Goal: Task Accomplishment & Management: Complete application form

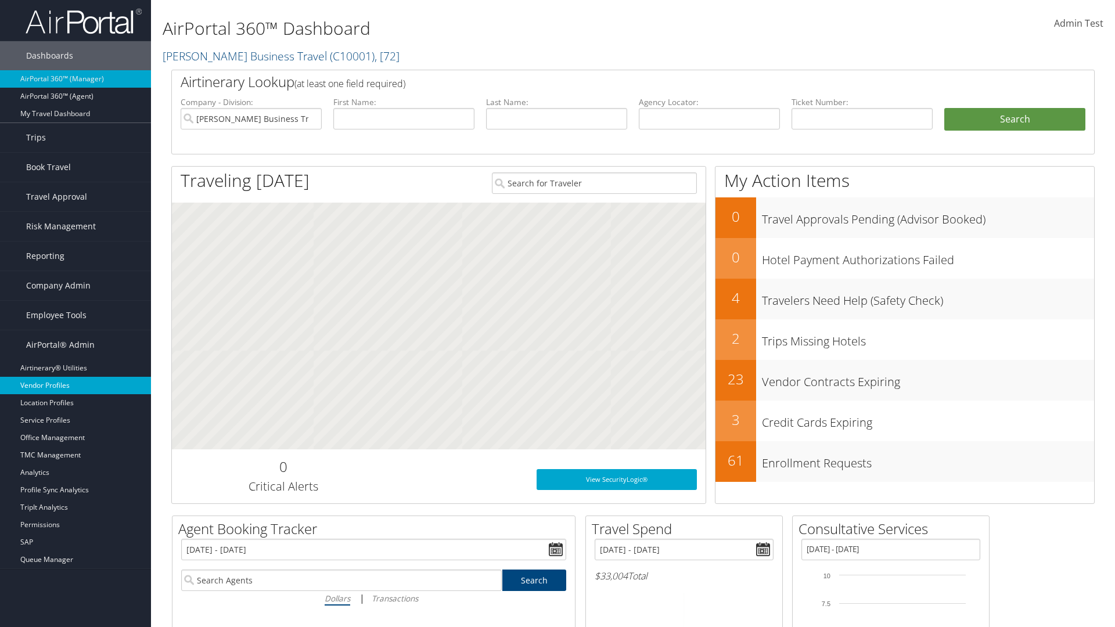
click at [75, 386] on link "Vendor Profiles" at bounding box center [75, 385] width 151 height 17
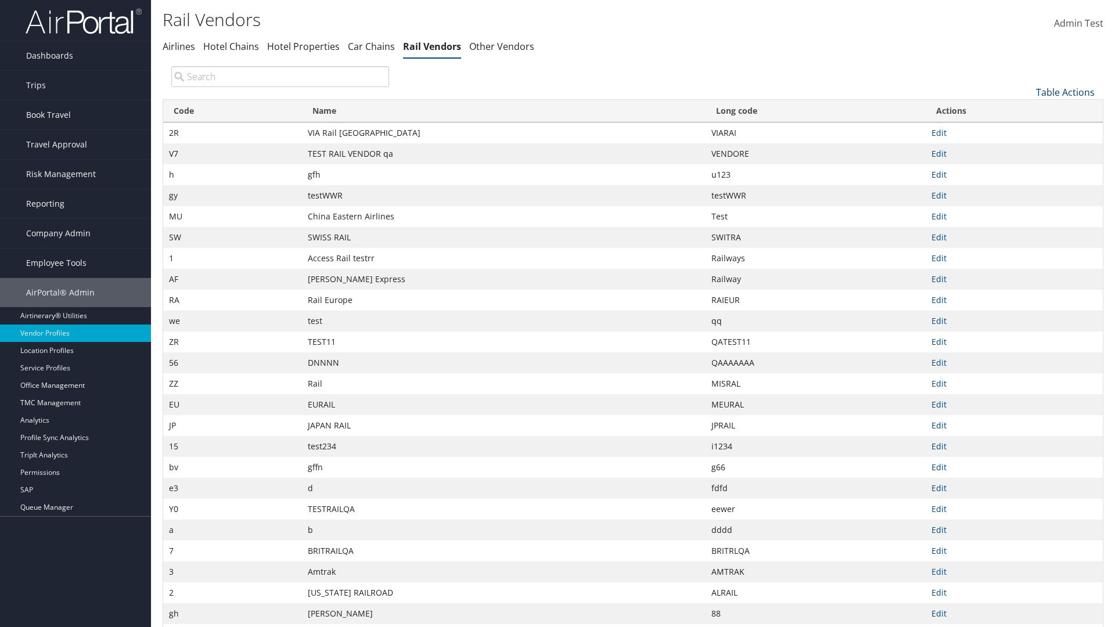
click at [1065, 92] on link "Table Actions" at bounding box center [1065, 92] width 59 height 13
click at [1026, 110] on link "New Record" at bounding box center [1026, 110] width 153 height 20
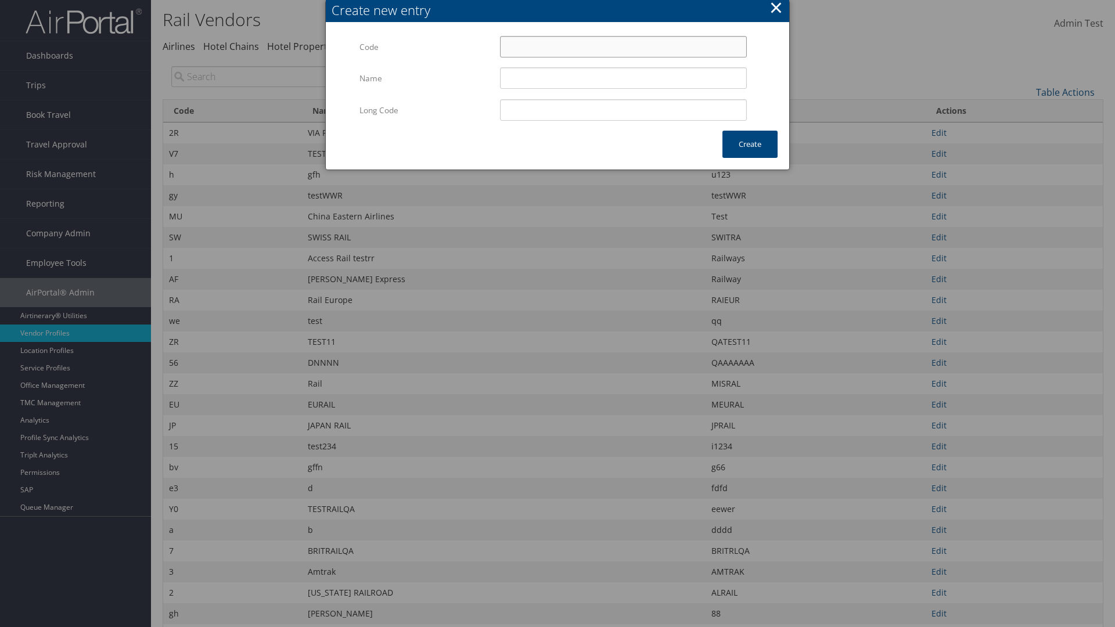
click at [623, 46] on input "Code" at bounding box center [623, 46] width 247 height 21
type input "/D"
type input "Uniways"
click at [623, 78] on input "Uniways" at bounding box center [623, 77] width 247 height 21
type input "/D"
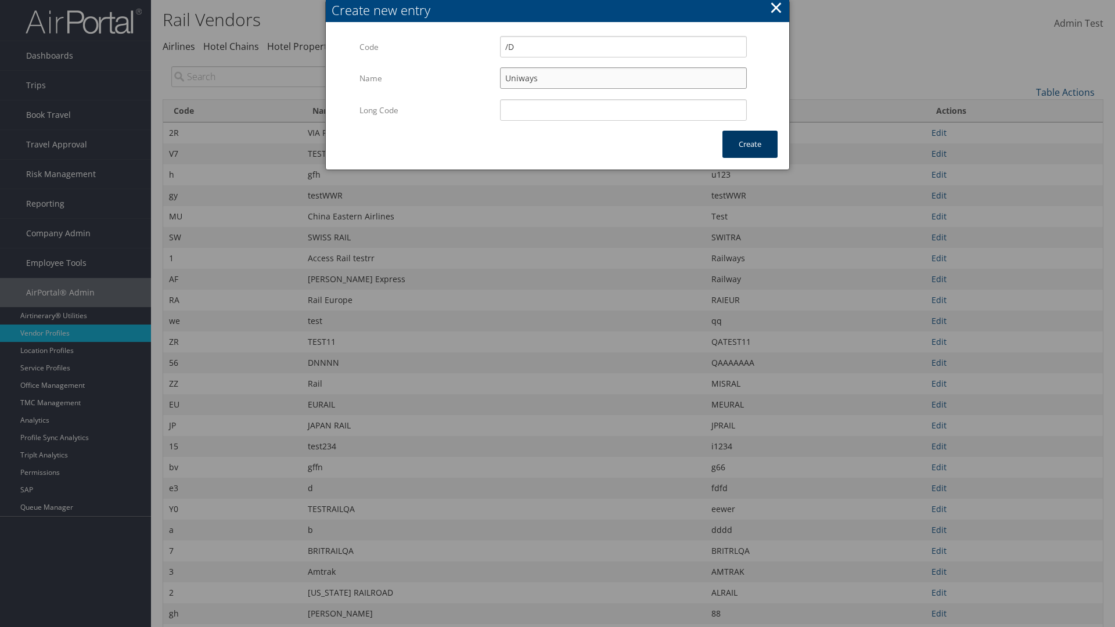
type input "Uniways"
click at [750, 144] on button "Create" at bounding box center [749, 144] width 55 height 27
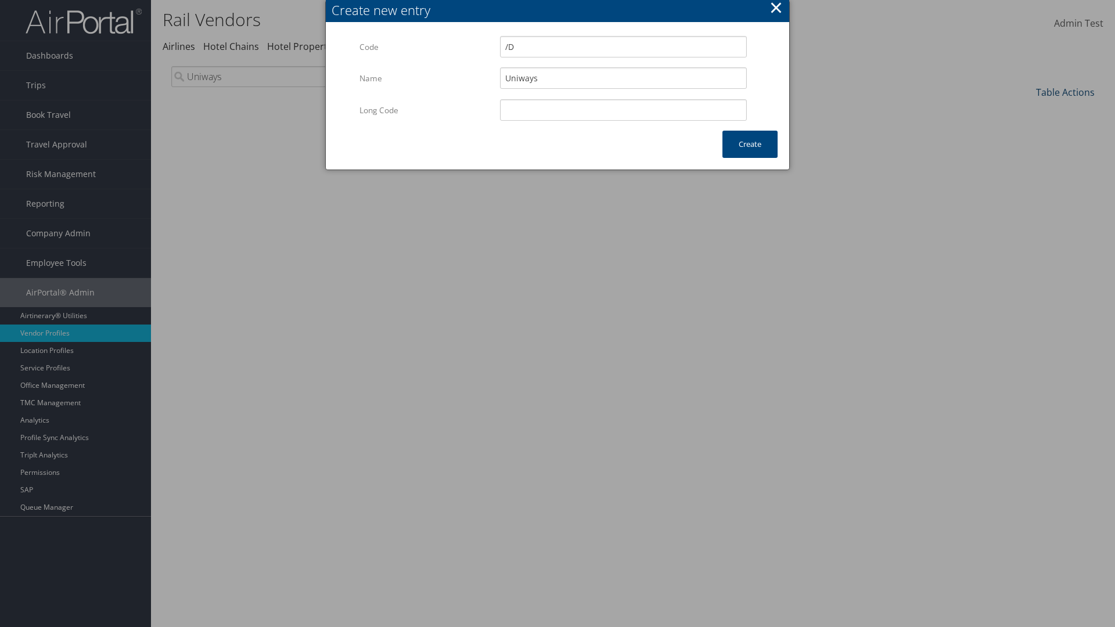
type input "Uniways"
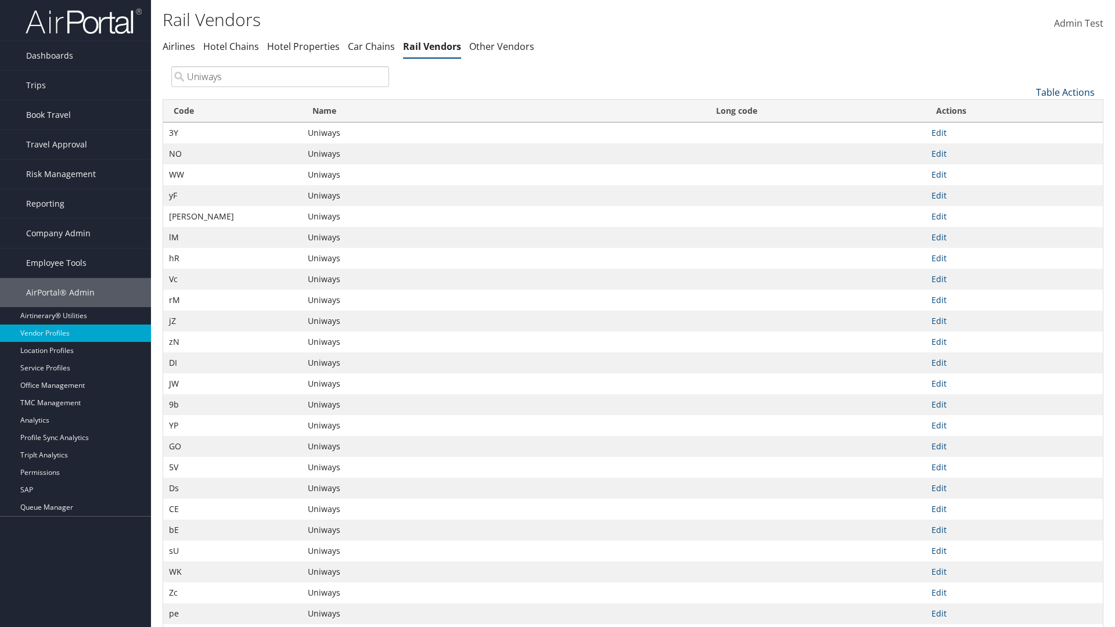
click at [1065, 92] on link "Table Actions" at bounding box center [1065, 92] width 59 height 13
click at [1026, 111] on link "Code" at bounding box center [1026, 112] width 153 height 20
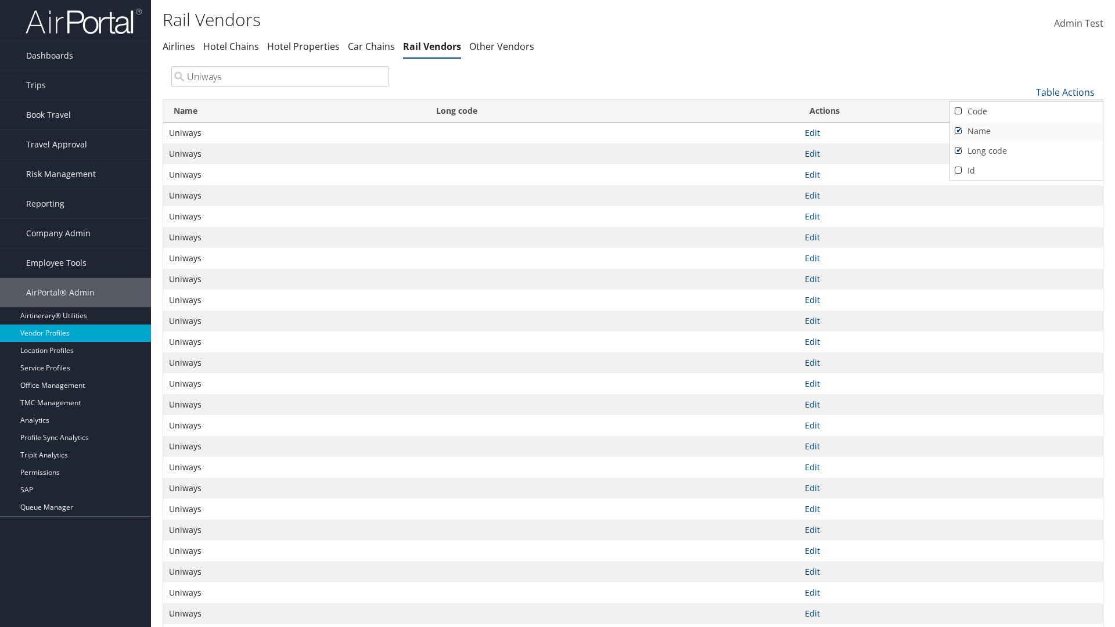
click at [1026, 131] on link "Name" at bounding box center [1026, 131] width 153 height 20
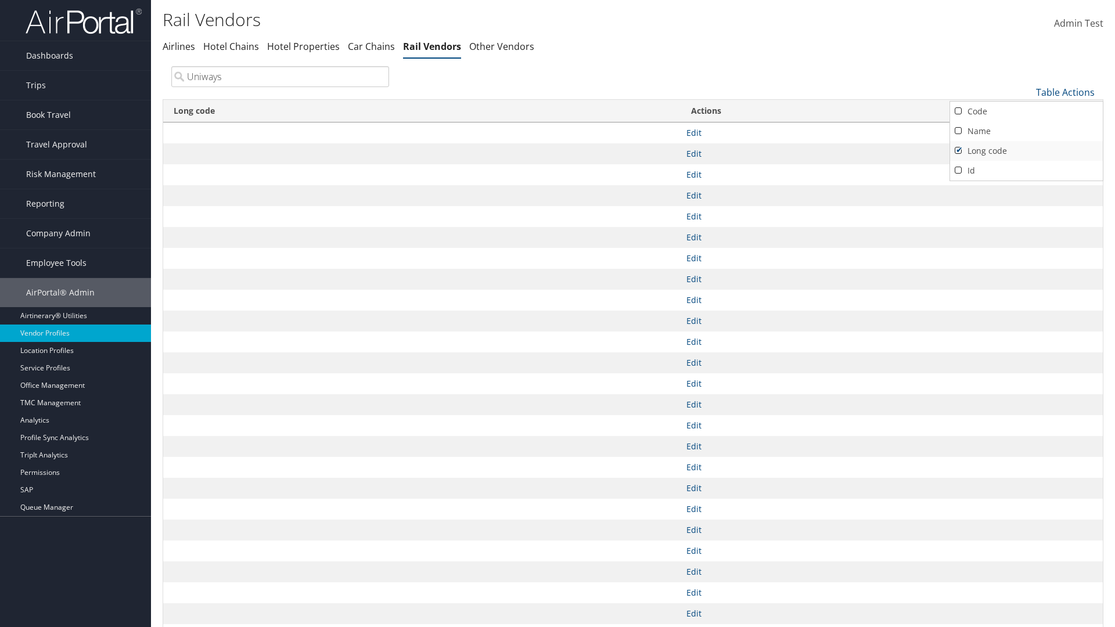
click at [1026, 150] on link "Long code" at bounding box center [1026, 151] width 153 height 20
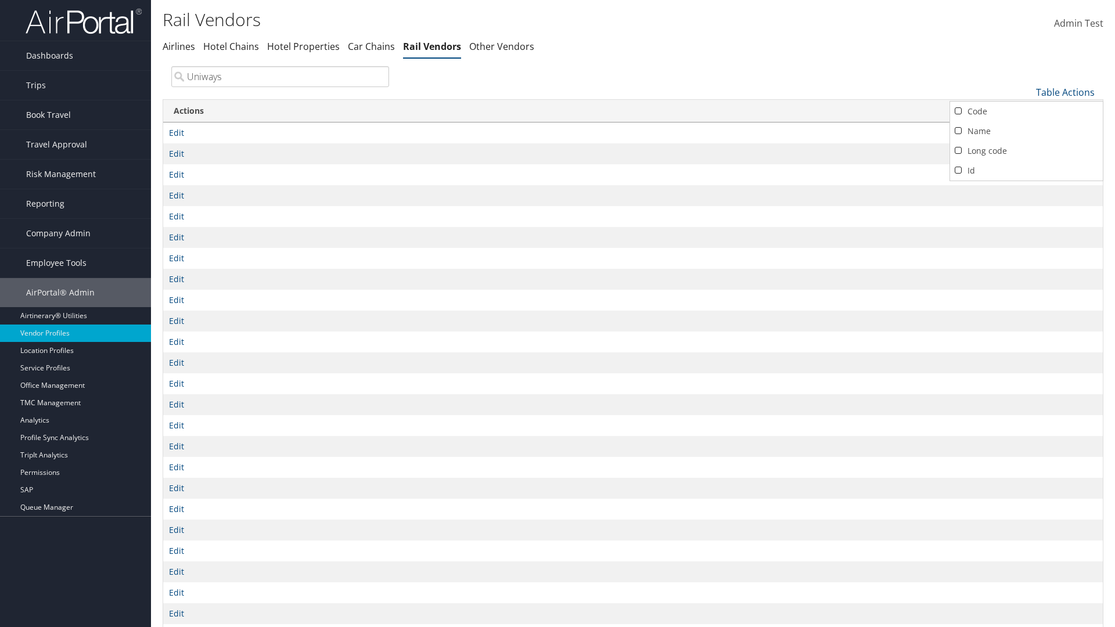
click at [557, 314] on div at bounding box center [557, 313] width 1115 height 627
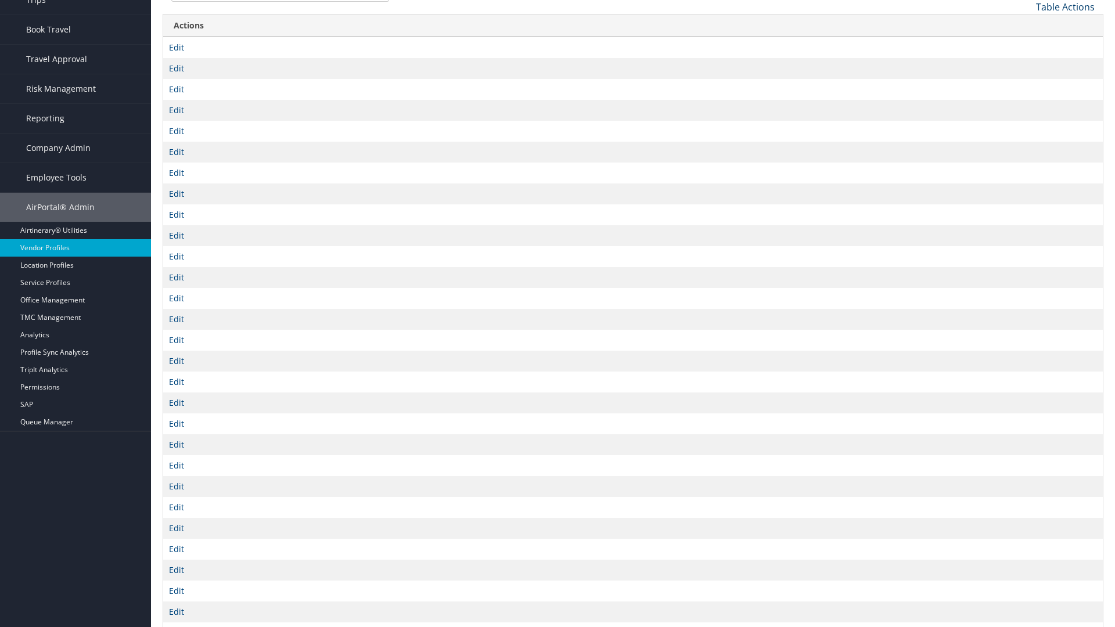
click at [1065, 6] on link "Table Actions" at bounding box center [1065, 7] width 59 height 13
click at [1026, 64] on link "Column Visibility" at bounding box center [1026, 65] width 153 height 20
click at [1026, 26] on link "Code" at bounding box center [1026, 26] width 153 height 20
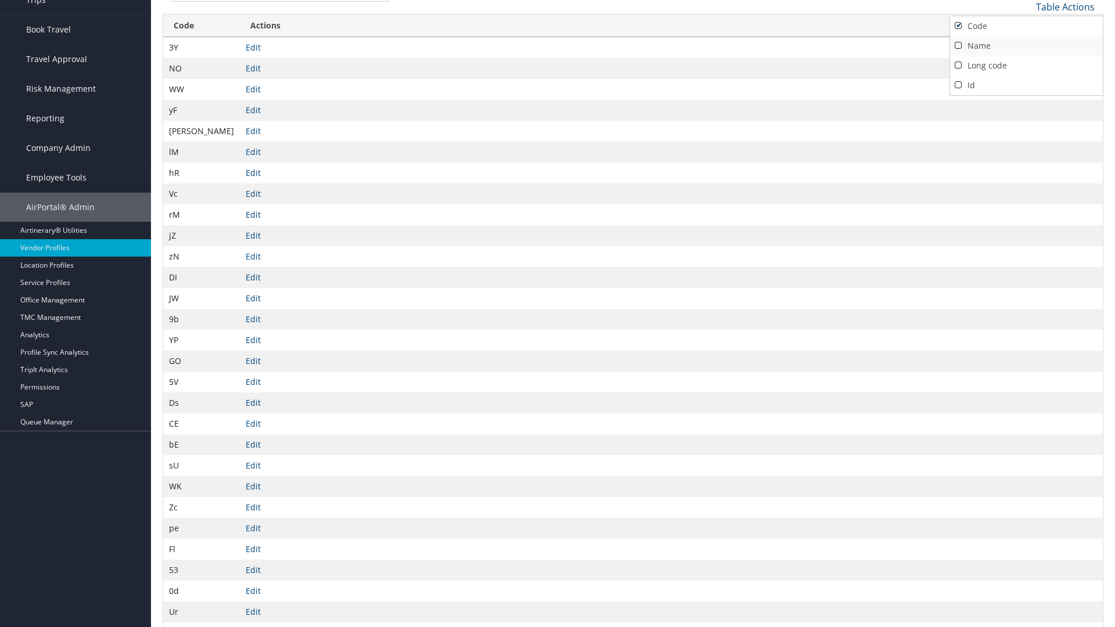
click at [1026, 45] on link "Name" at bounding box center [1026, 46] width 153 height 20
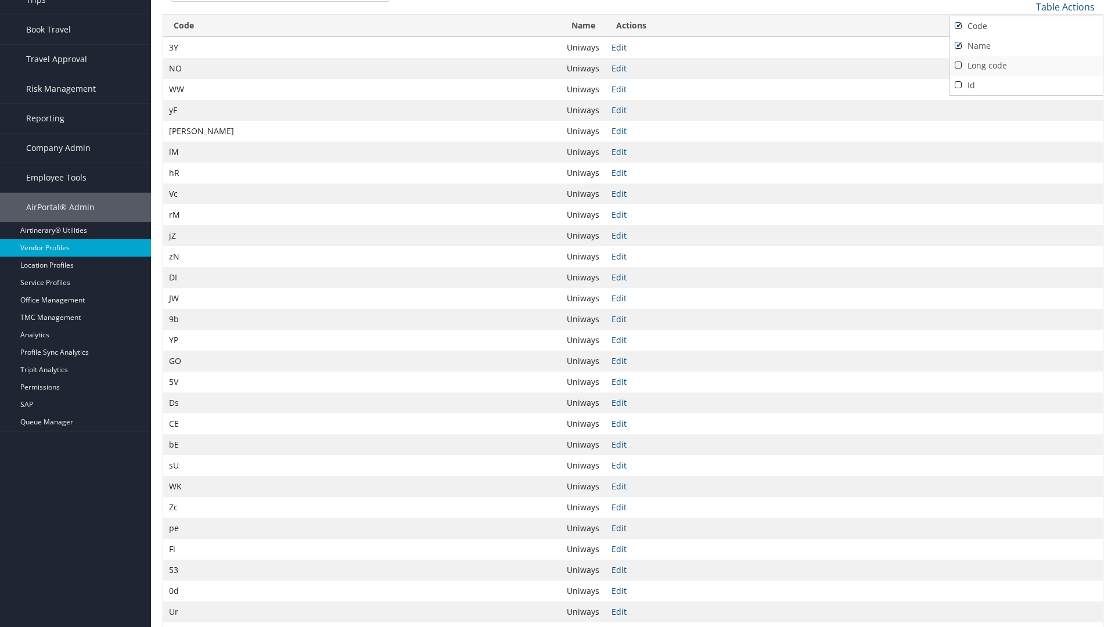
click at [1026, 65] on link "Long code" at bounding box center [1026, 66] width 153 height 20
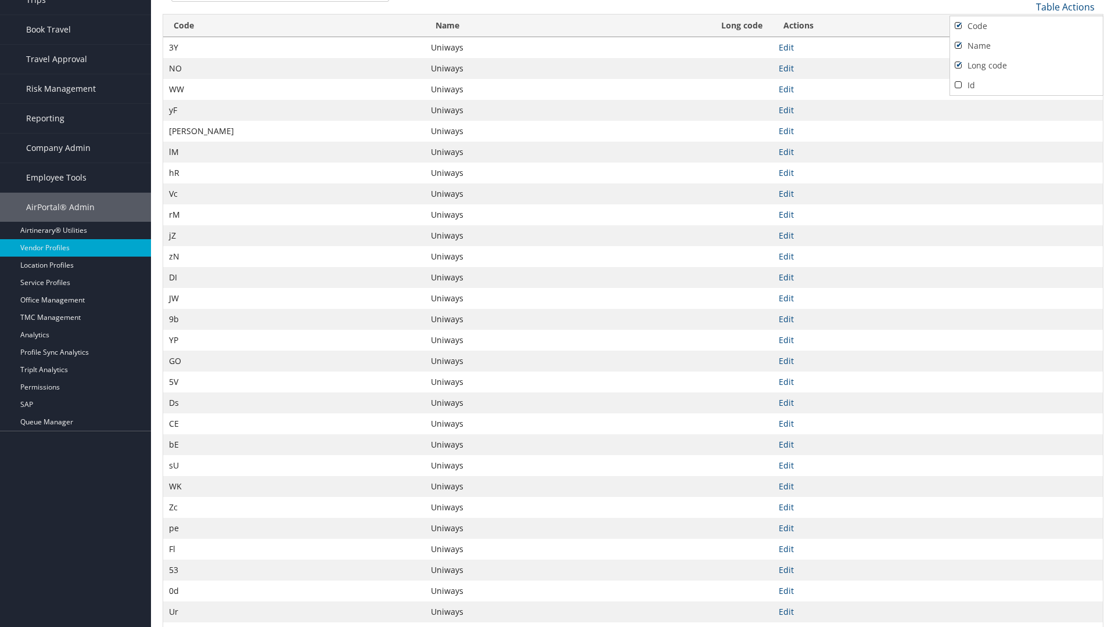
click at [557, 314] on div at bounding box center [557, 313] width 1115 height 627
